Goal: Transaction & Acquisition: Purchase product/service

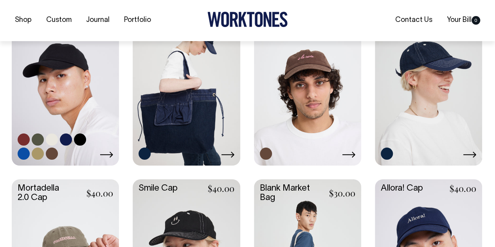
click at [61, 99] on link at bounding box center [65, 84] width 107 height 159
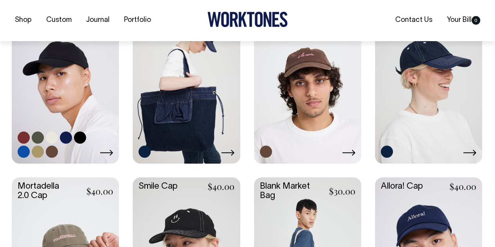
scroll to position [233, 0]
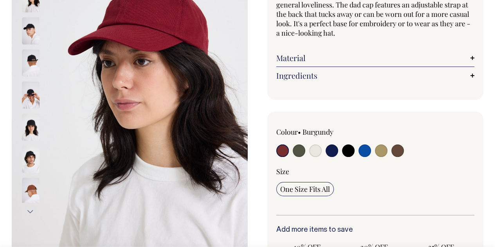
click at [362, 145] on input "radio" at bounding box center [365, 150] width 13 height 13
radio input "true"
select select "Worker Blue"
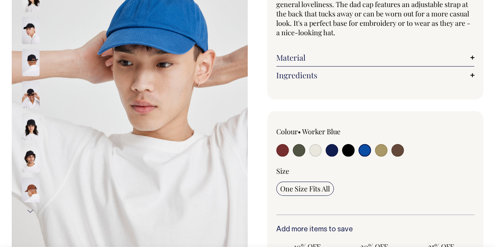
scroll to position [128, 0]
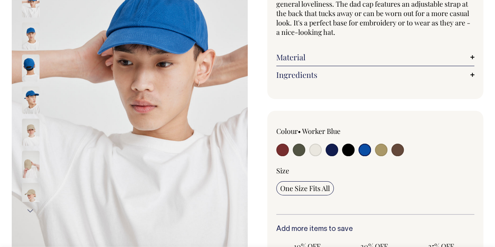
click at [342, 144] on input "radio" at bounding box center [348, 150] width 13 height 13
radio input "true"
select select "Black"
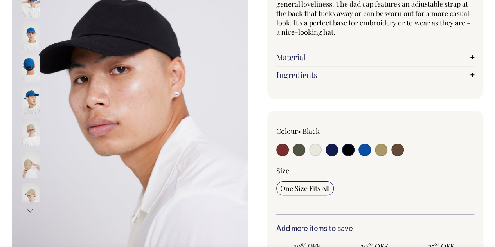
click at [326, 144] on input "radio" at bounding box center [332, 150] width 13 height 13
radio input "true"
select select "Dark Navy"
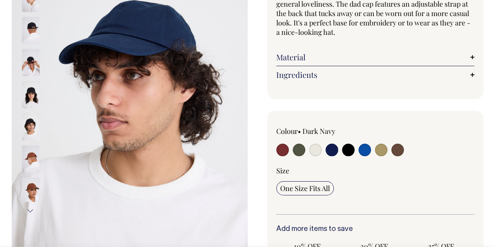
click at [309, 144] on input "radio" at bounding box center [315, 150] width 13 height 13
radio input "true"
select select "Natural"
click at [293, 144] on input "radio" at bounding box center [299, 150] width 13 height 13
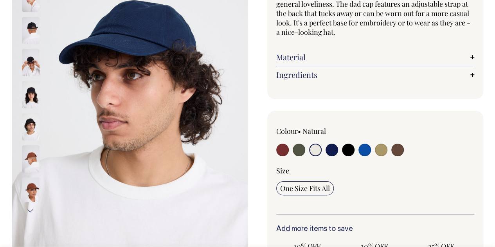
radio input "true"
select select "Olive"
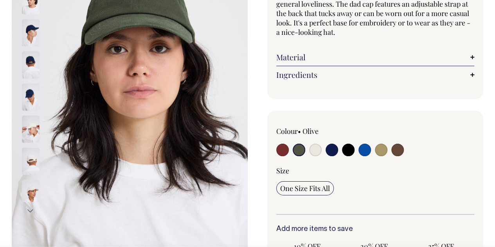
click at [276, 144] on input "radio" at bounding box center [282, 150] width 13 height 13
radio input "true"
select select "Burgundy"
click at [391, 144] on input "radio" at bounding box center [397, 150] width 13 height 13
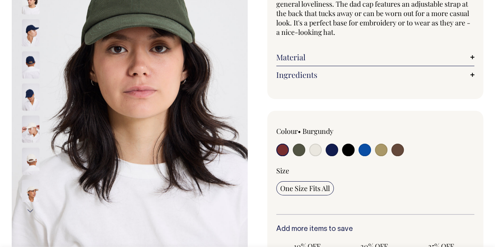
radio input "true"
select select "Espresso"
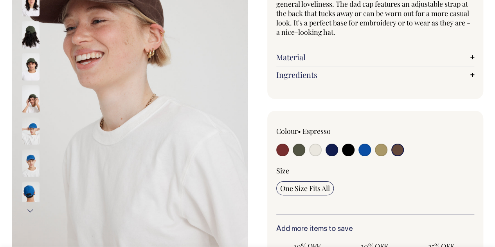
click at [375, 144] on input "radio" at bounding box center [381, 150] width 13 height 13
radio input "true"
select select "Washed Khaki"
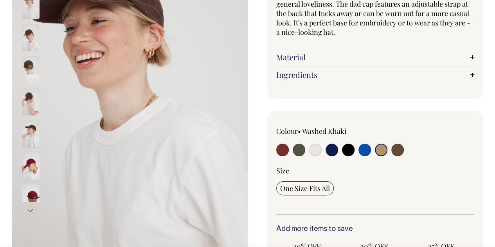
click at [359, 144] on input "radio" at bounding box center [365, 150] width 13 height 13
radio input "true"
select select "Worker Blue"
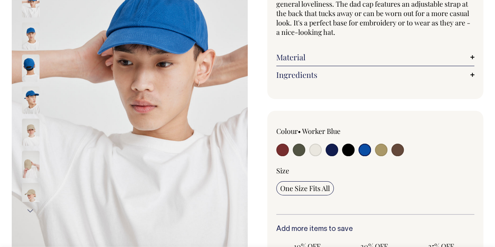
click at [342, 144] on input "radio" at bounding box center [348, 150] width 13 height 13
radio input "true"
select select "Black"
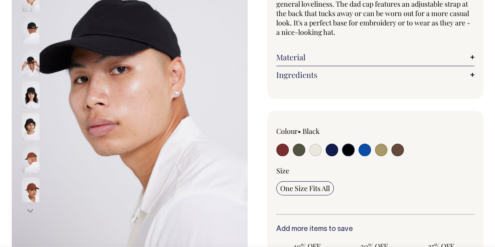
click at [359, 144] on input "radio" at bounding box center [365, 150] width 13 height 13
radio input "true"
select select "Worker Blue"
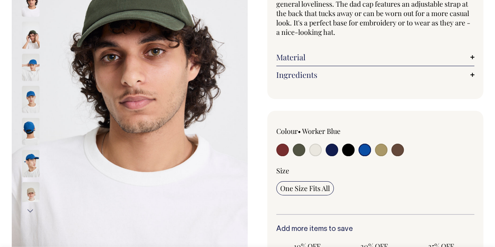
click at [29, 87] on img at bounding box center [31, 98] width 18 height 27
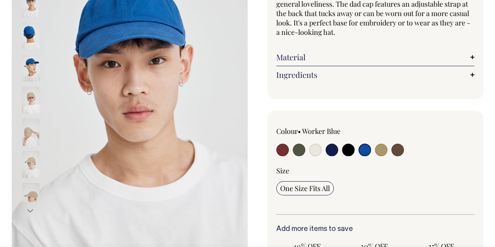
click at [31, 24] on img at bounding box center [31, 35] width 18 height 27
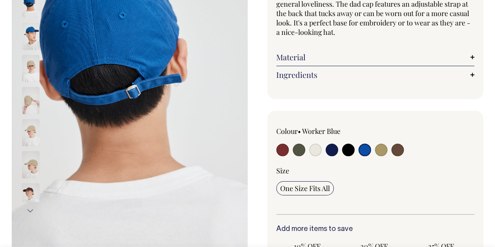
click at [333, 149] on input "radio" at bounding box center [332, 150] width 13 height 13
radio input "true"
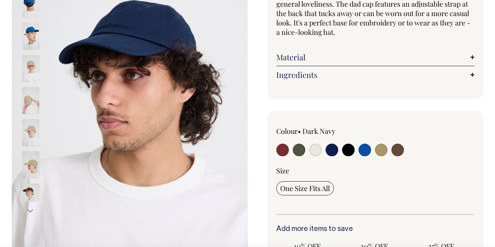
radio input "true"
select select "Dark Navy"
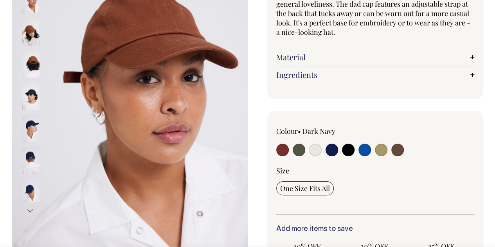
click at [27, 182] on img at bounding box center [31, 191] width 18 height 27
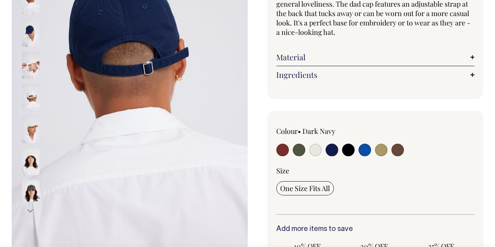
click at [33, 27] on img at bounding box center [31, 32] width 18 height 27
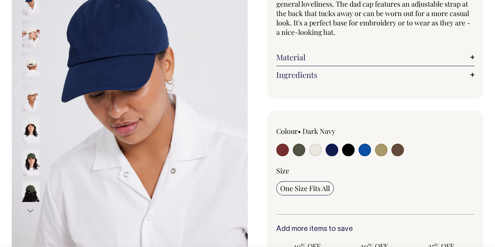
click at [22, 156] on img at bounding box center [31, 161] width 18 height 27
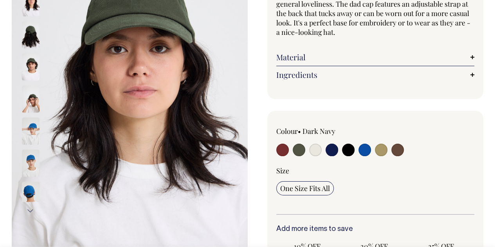
click at [32, 36] on img at bounding box center [31, 34] width 18 height 27
